Goal: Transaction & Acquisition: Purchase product/service

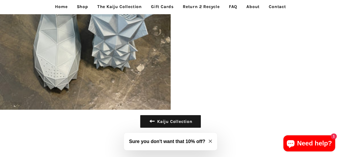
scroll to position [2828, 0]
click at [77, 6] on link "Shop" at bounding box center [82, 6] width 19 height 13
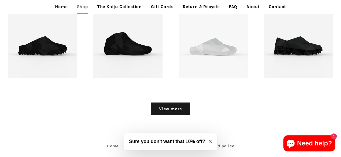
scroll to position [600, 0]
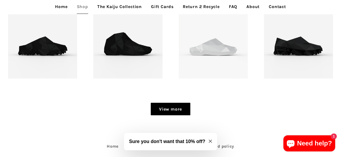
click at [172, 113] on link "View more" at bounding box center [170, 109] width 40 height 13
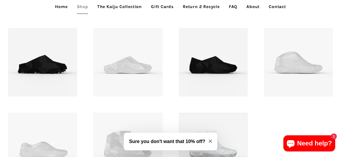
scroll to position [667, 0]
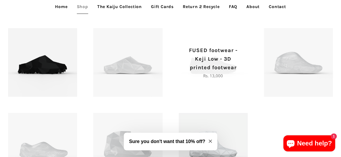
click at [214, 71] on p "FUSED footwear - Keji Low - 3D printed footwear" at bounding box center [213, 59] width 50 height 26
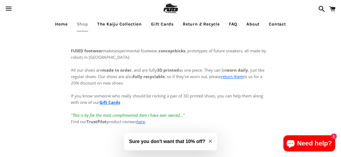
click at [59, 24] on link "Home" at bounding box center [61, 23] width 20 height 13
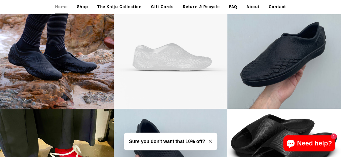
scroll to position [959, 0]
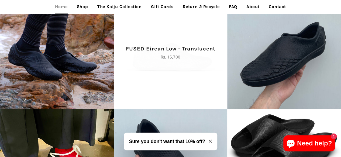
click at [195, 68] on span "FUSED Eirean Low - Translucent Regular price Rs. 15,700" at bounding box center [171, 53] width 114 height 114
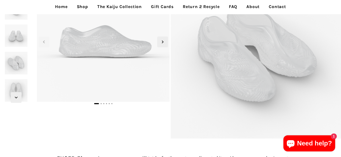
scroll to position [64, 0]
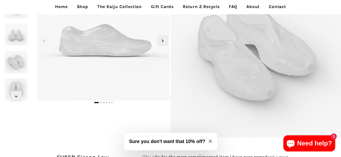
click at [21, 60] on img at bounding box center [16, 62] width 25 height 25
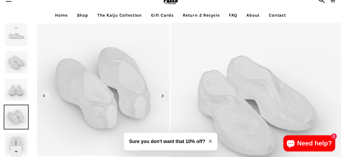
scroll to position [0, 0]
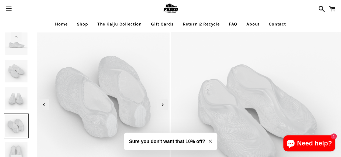
click at [15, 73] on img at bounding box center [16, 71] width 25 height 25
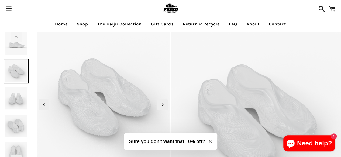
click at [18, 121] on img at bounding box center [16, 126] width 25 height 25
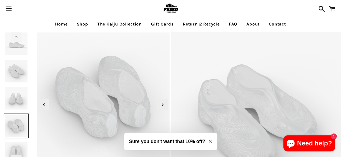
click at [19, 137] on img at bounding box center [16, 126] width 25 height 25
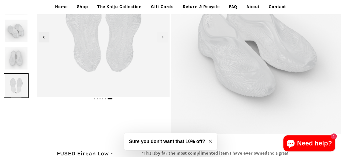
scroll to position [68, 0]
click at [16, 58] on img at bounding box center [16, 57] width 25 height 25
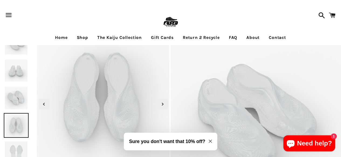
scroll to position [0, 0]
click at [15, 99] on img at bounding box center [16, 98] width 25 height 25
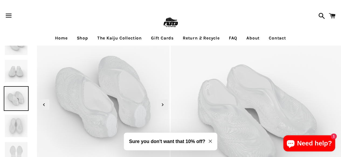
click at [20, 75] on img at bounding box center [16, 71] width 25 height 25
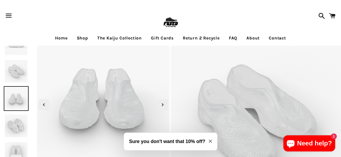
click at [19, 75] on img at bounding box center [16, 71] width 25 height 25
